Goal: Task Accomplishment & Management: Complete application form

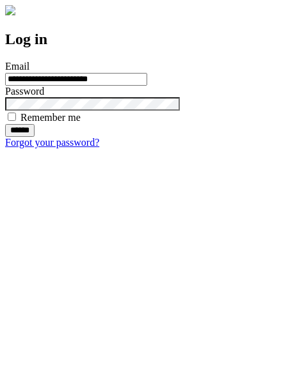
type input "**********"
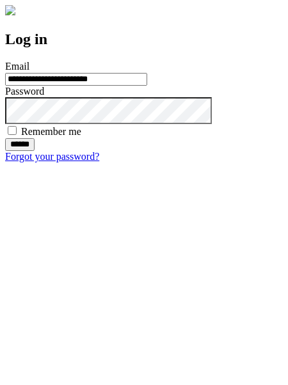
click at [35, 151] on input "******" at bounding box center [19, 144] width 29 height 13
